Goal: Information Seeking & Learning: Learn about a topic

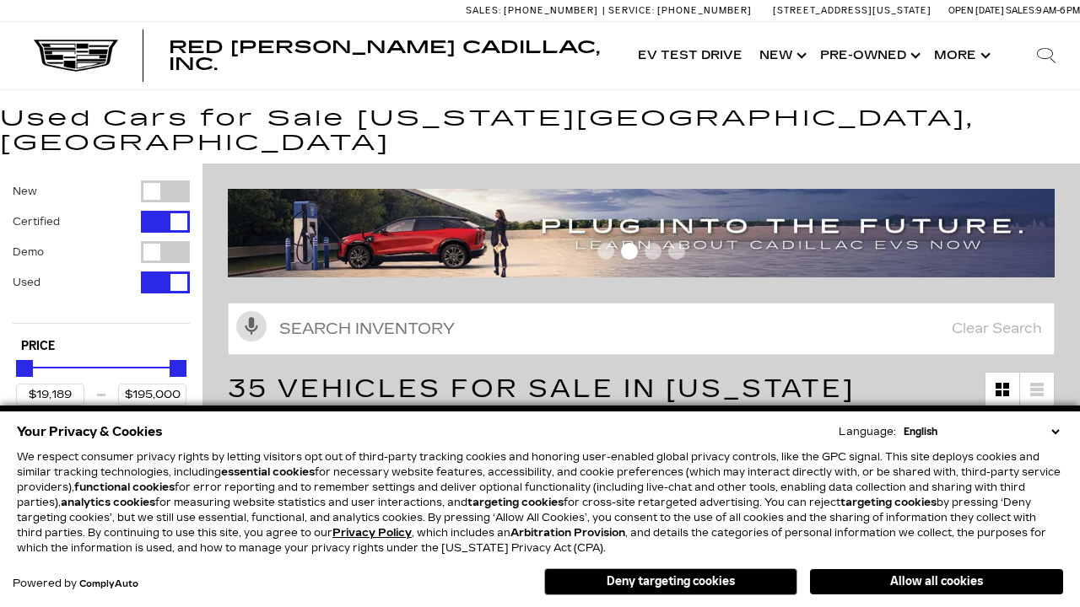
scroll to position [790, 0]
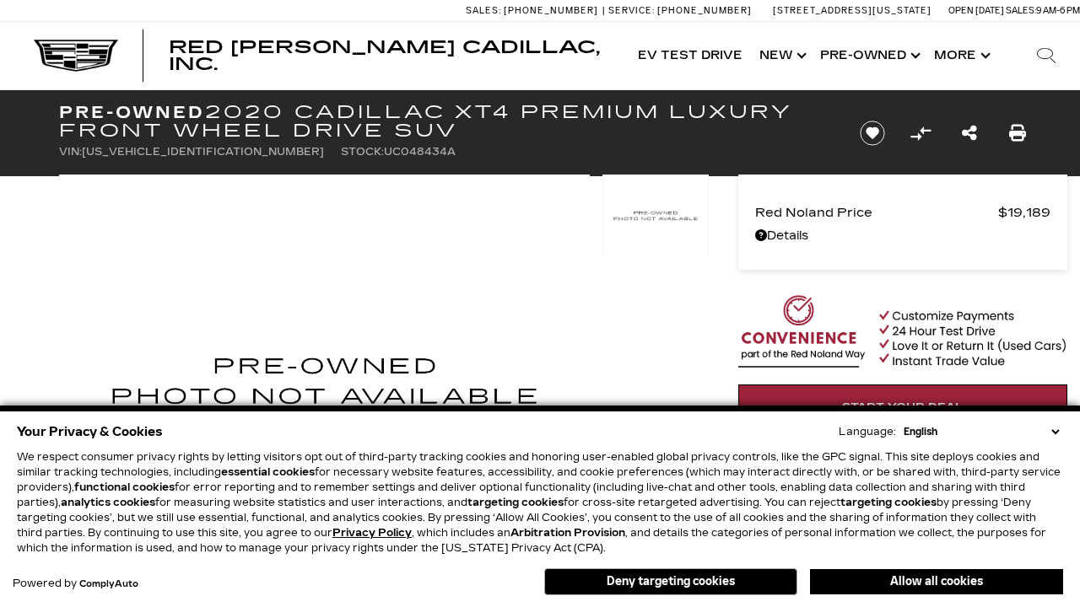
scroll to position [923, 0]
